Goal: Register for event/course

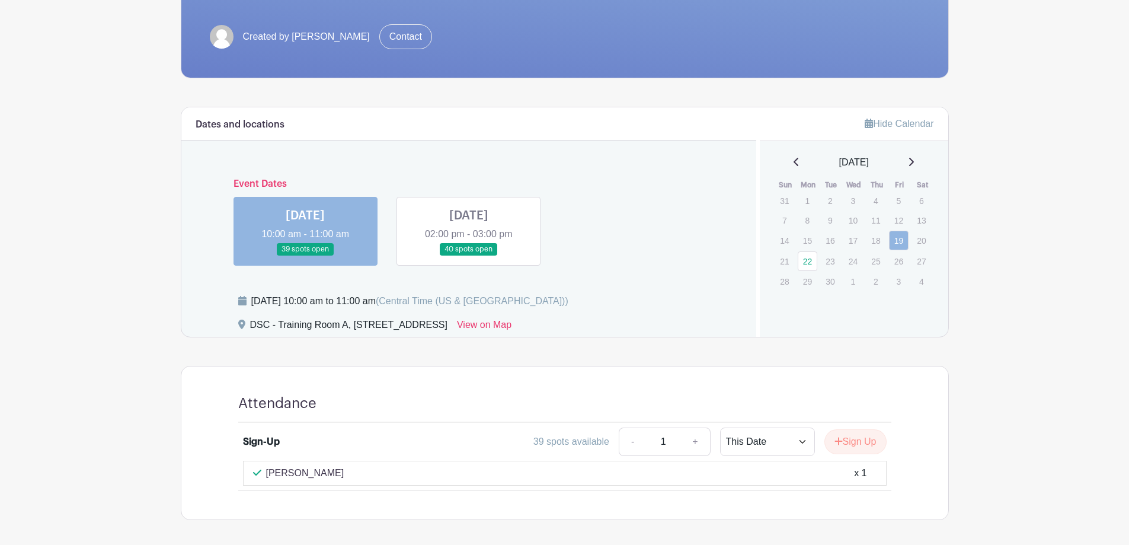
scroll to position [282, 0]
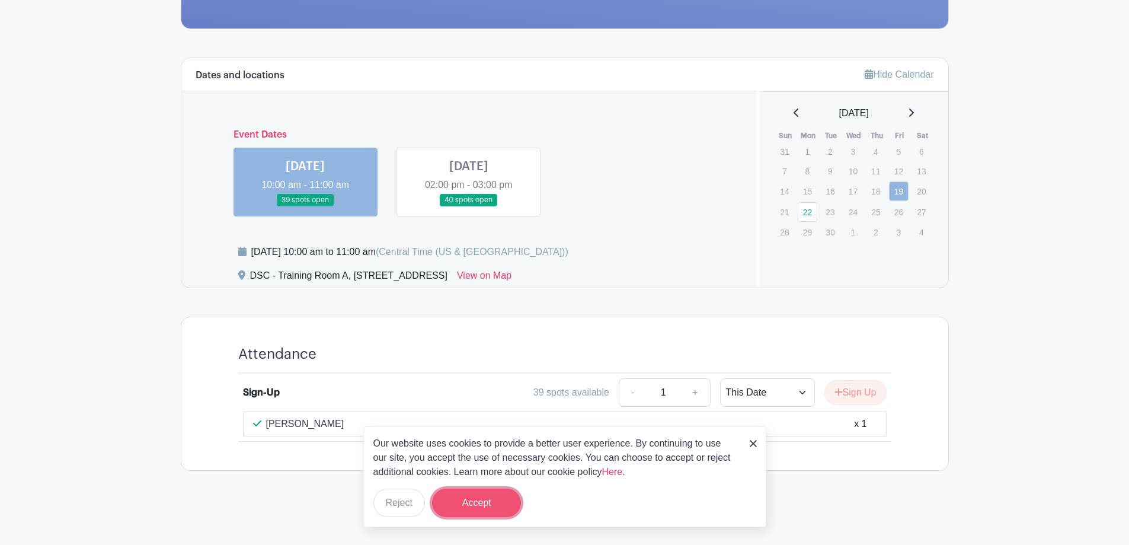
click at [500, 497] on button "Accept" at bounding box center [476, 502] width 89 height 28
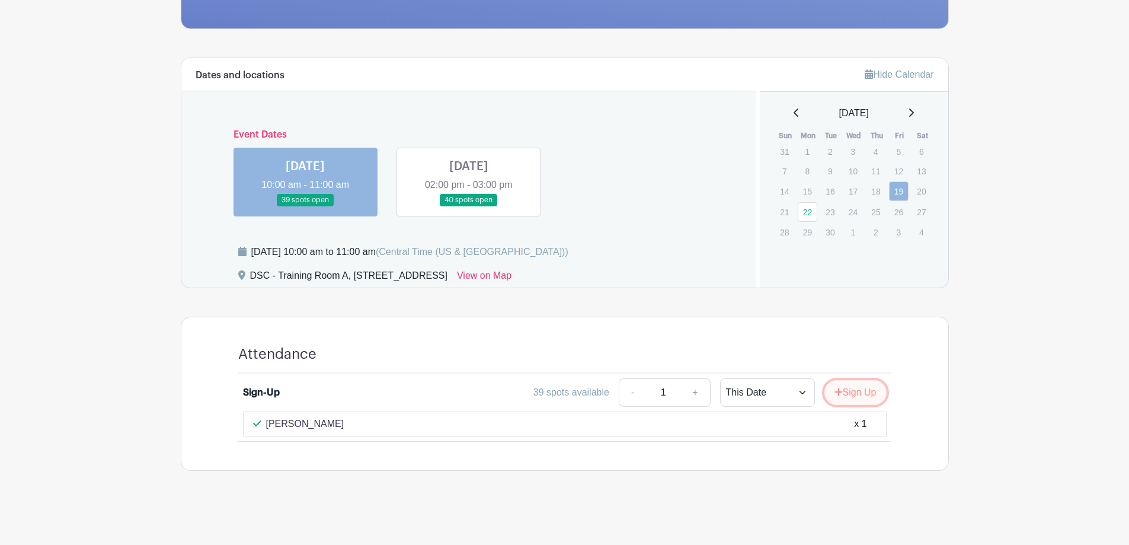
click at [868, 386] on button "Sign Up" at bounding box center [856, 392] width 62 height 25
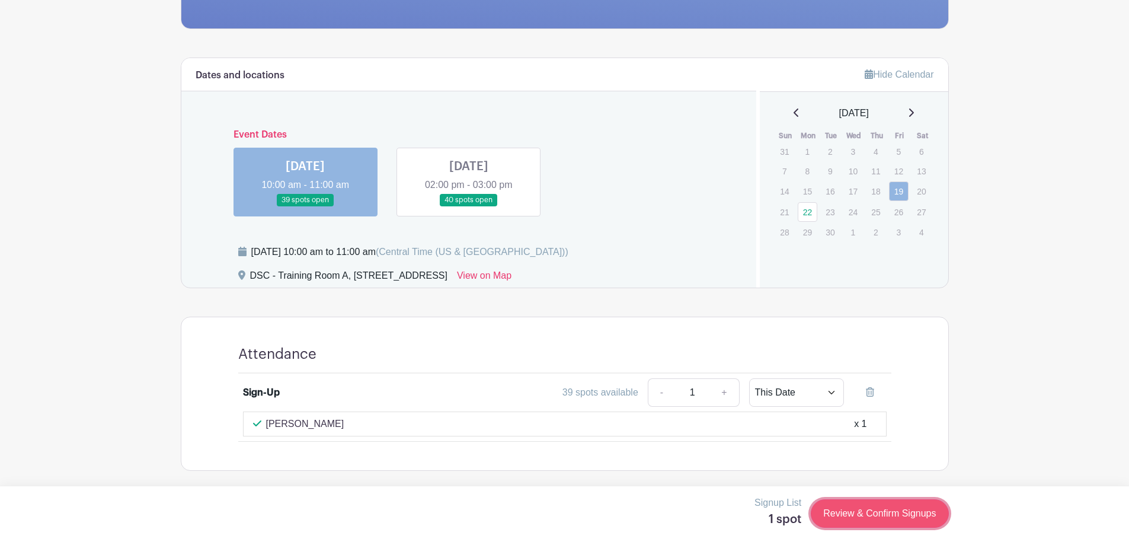
click at [899, 518] on link "Review & Confirm Signups" at bounding box center [880, 513] width 138 height 28
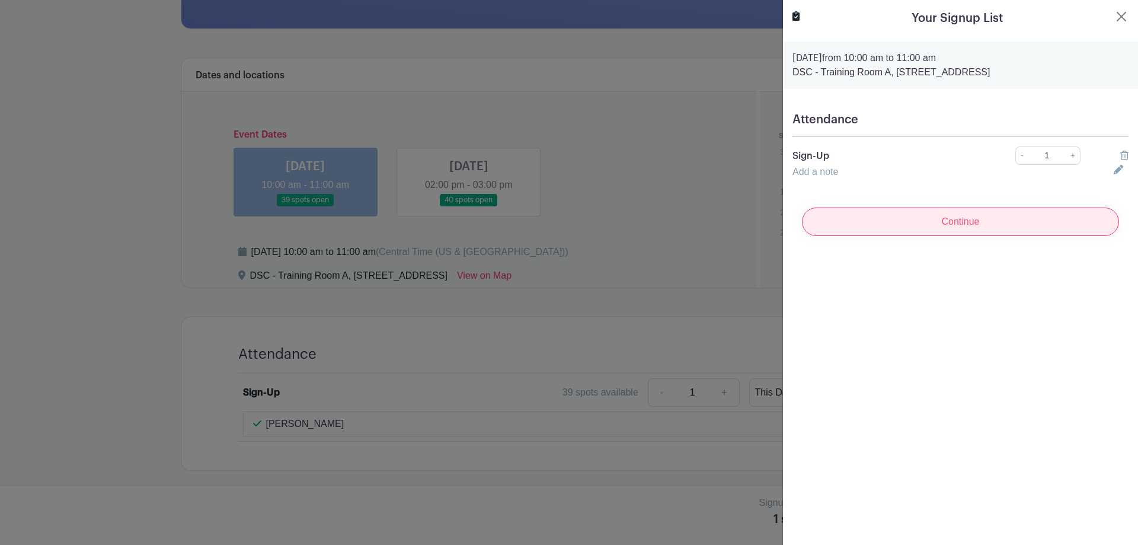
click at [872, 224] on input "Continue" at bounding box center [960, 221] width 317 height 28
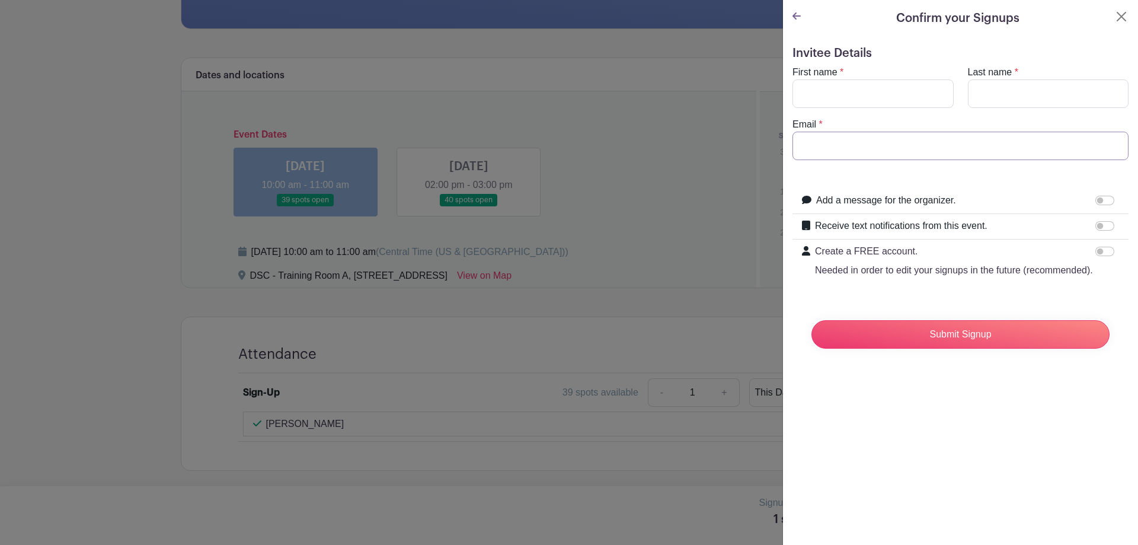
type input "[EMAIL_ADDRESS][DOMAIN_NAME]"
click at [825, 94] on input "First name" at bounding box center [872, 93] width 161 height 28
type input "[PERSON_NAME]"
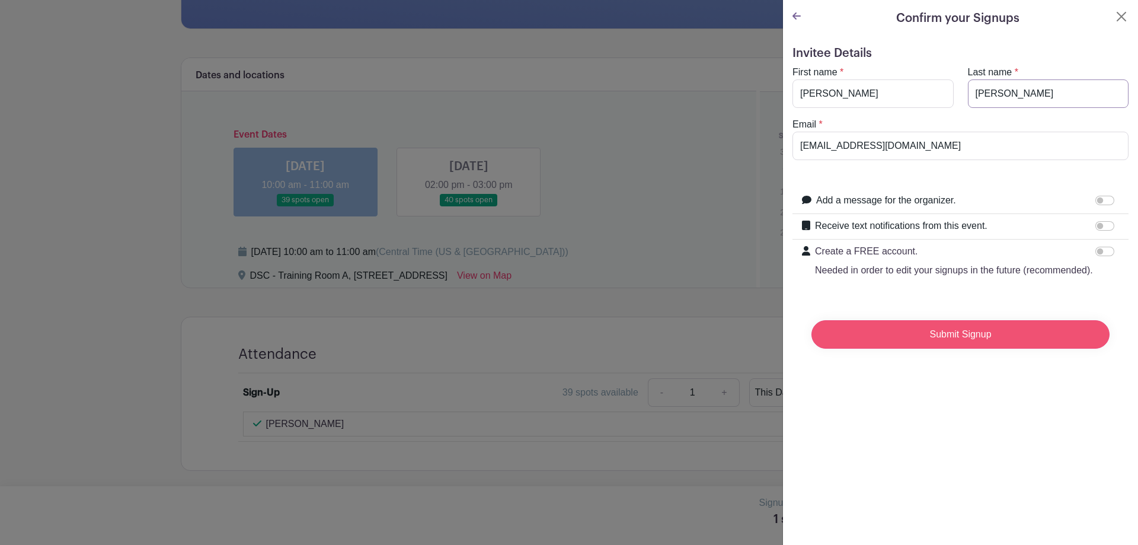
type input "[PERSON_NAME]"
click at [894, 347] on input "Submit Signup" at bounding box center [960, 334] width 298 height 28
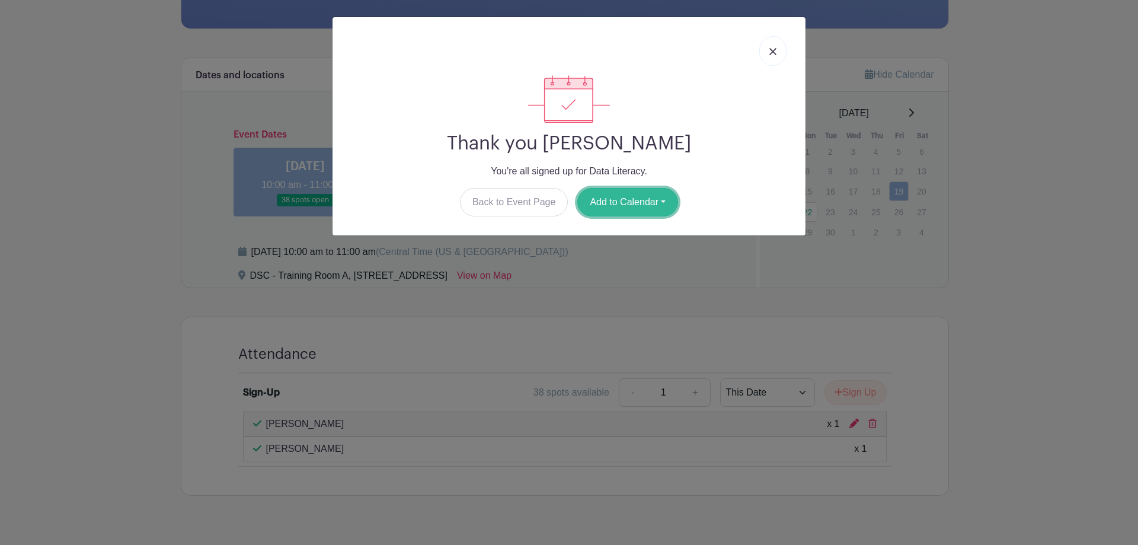
click at [641, 200] on button "Add to Calendar" at bounding box center [627, 202] width 101 height 28
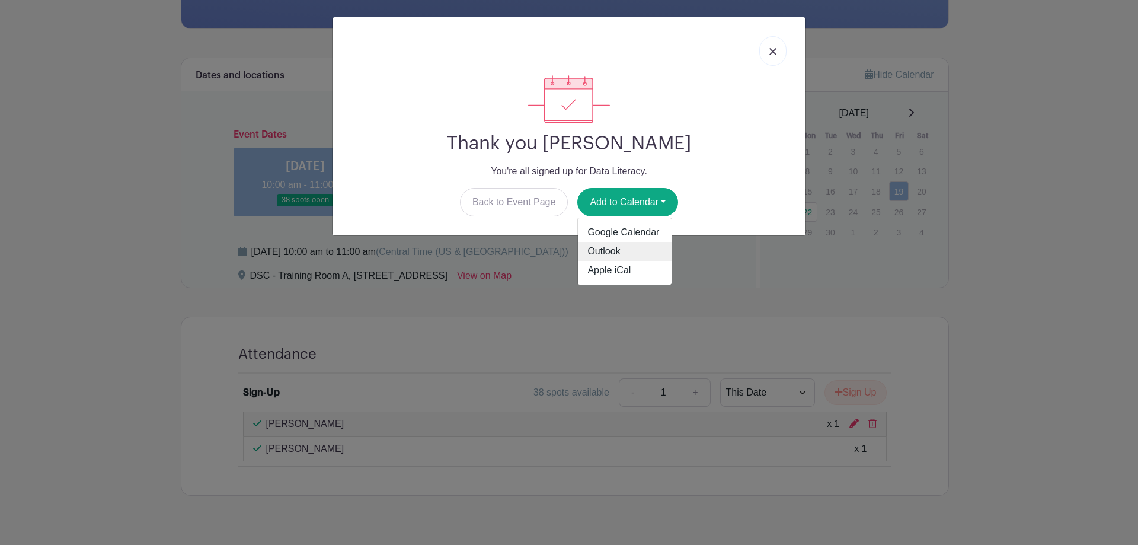
click at [622, 253] on link "Outlook" at bounding box center [625, 251] width 94 height 19
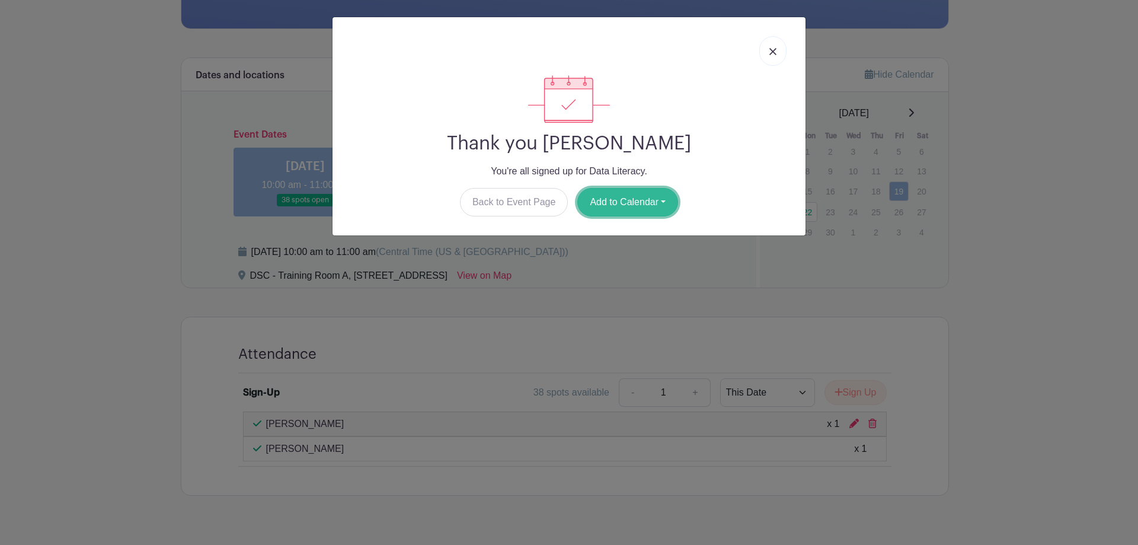
drag, startPoint x: 624, startPoint y: 200, endPoint x: 643, endPoint y: 198, distance: 19.1
click at [624, 200] on button "Add to Calendar" at bounding box center [627, 202] width 101 height 28
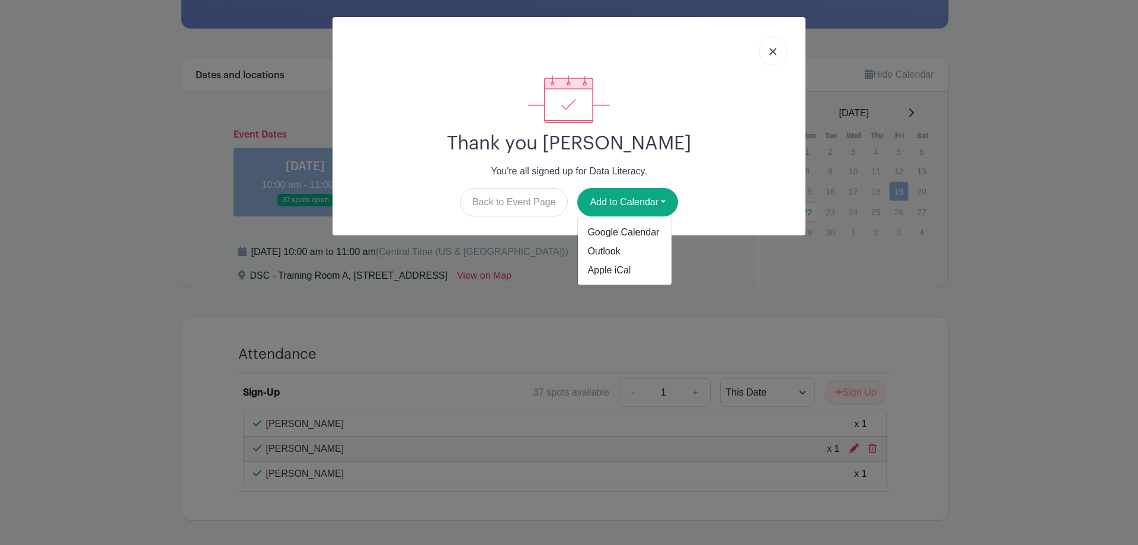
click at [184, 159] on div "Thank you [PERSON_NAME] You're all signed up for Data Literacy. Back to Event P…" at bounding box center [569, 272] width 1138 height 545
